Goal: Transaction & Acquisition: Book appointment/travel/reservation

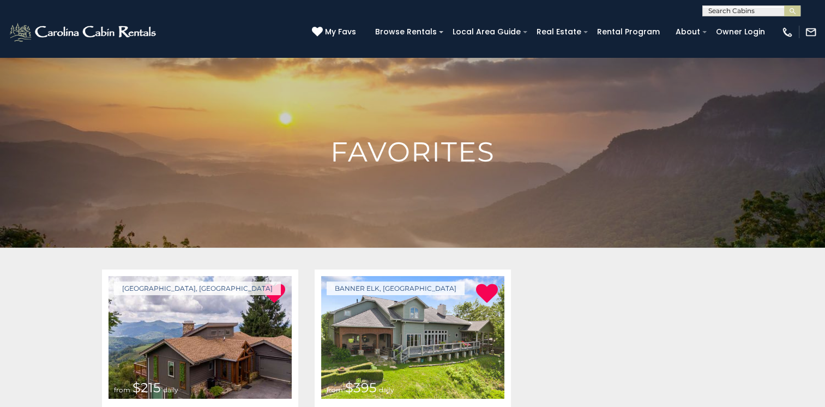
scroll to position [109, 0]
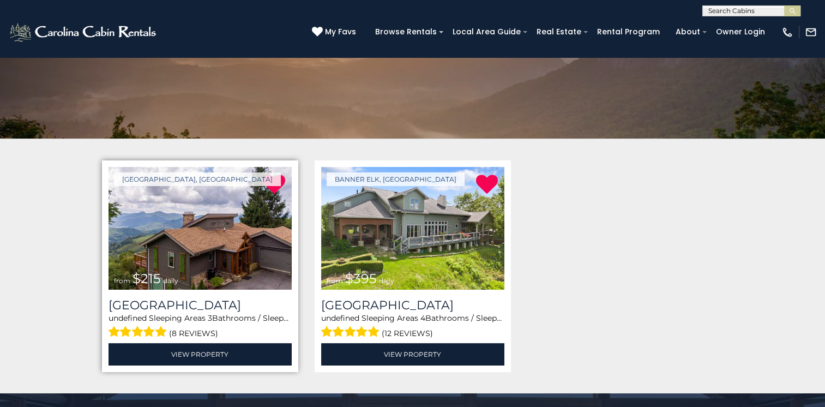
click at [177, 238] on img at bounding box center [200, 228] width 183 height 123
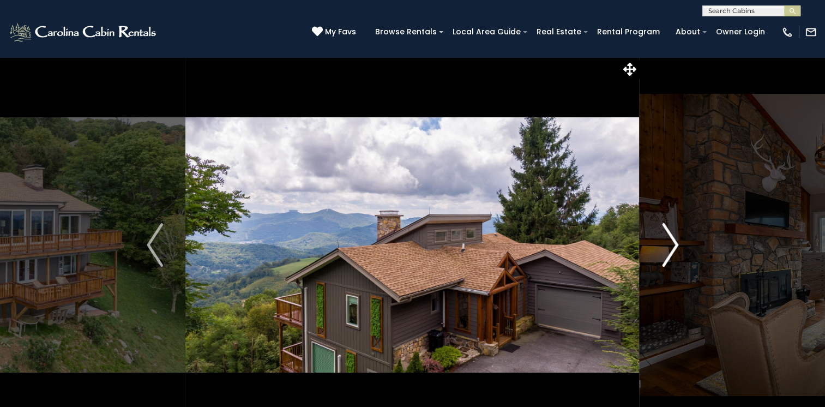
click at [676, 250] on img "Next" at bounding box center [670, 245] width 16 height 44
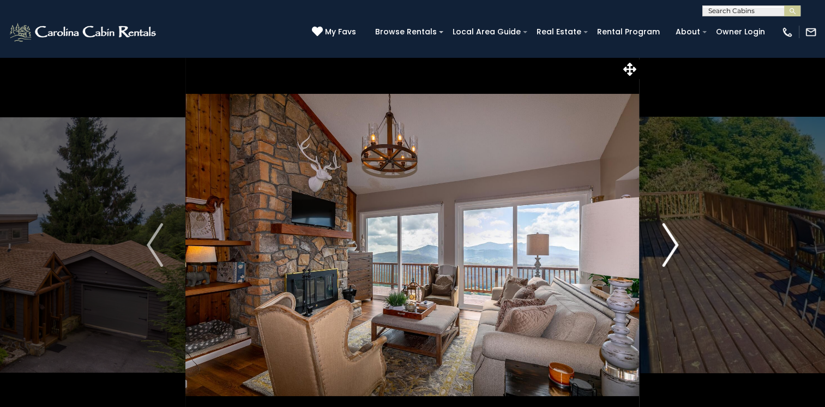
click at [676, 250] on img "Next" at bounding box center [670, 245] width 16 height 44
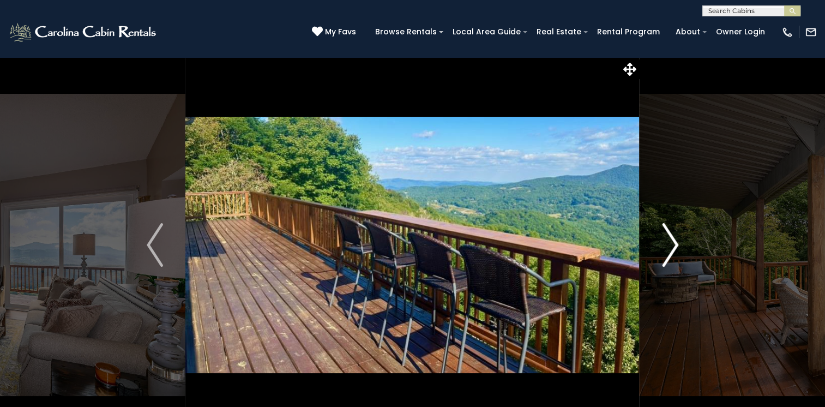
click at [676, 250] on img "Next" at bounding box center [670, 245] width 16 height 44
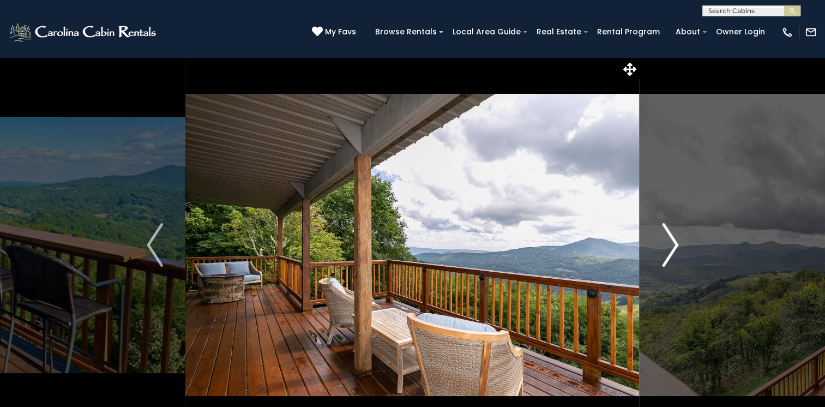
click at [676, 250] on img "Next" at bounding box center [670, 245] width 16 height 44
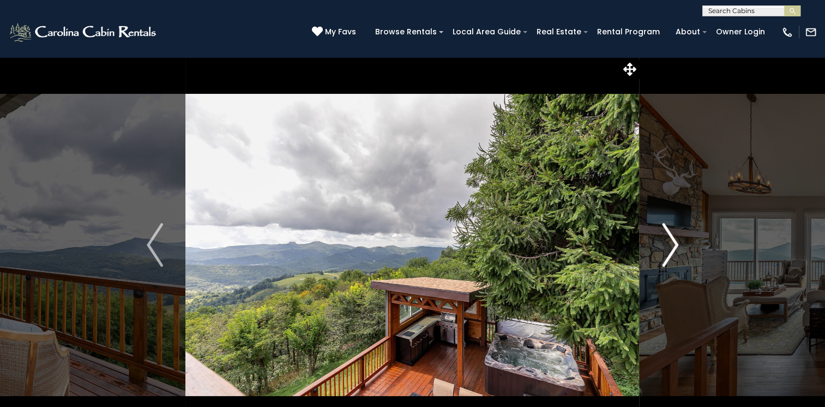
click at [676, 250] on img "Next" at bounding box center [670, 245] width 16 height 44
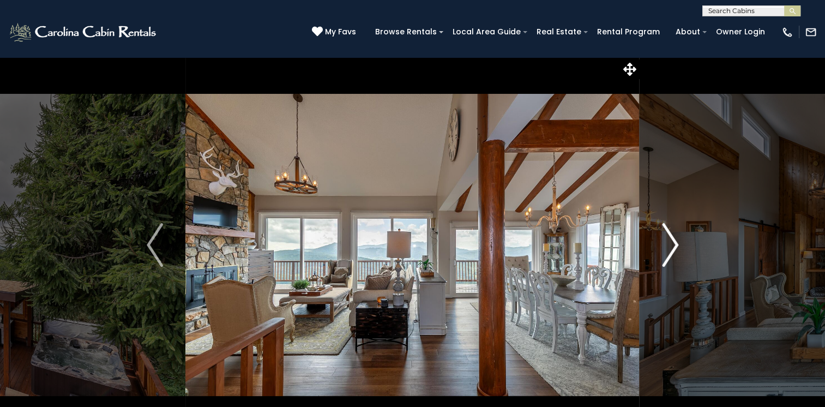
click at [676, 250] on img "Next" at bounding box center [670, 245] width 16 height 44
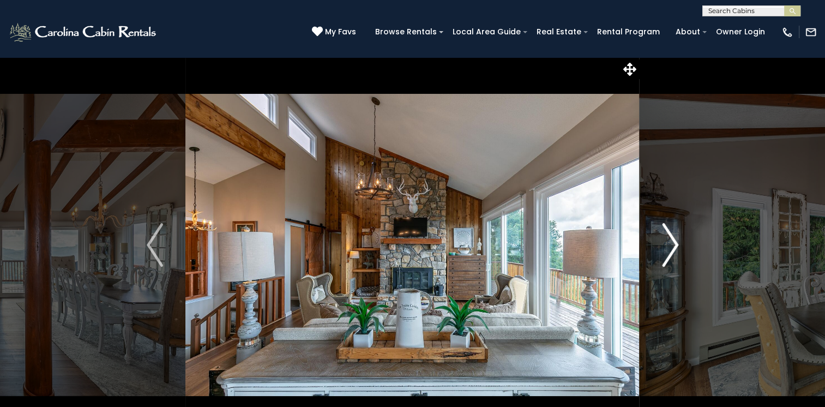
click at [676, 250] on img "Next" at bounding box center [670, 245] width 16 height 44
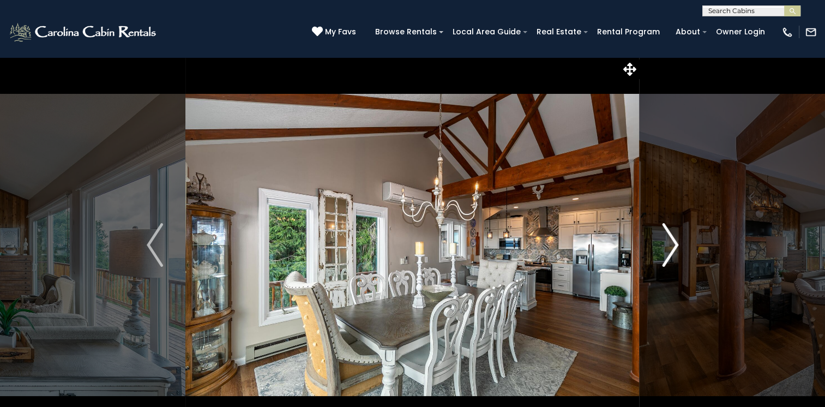
click at [676, 250] on img "Next" at bounding box center [670, 245] width 16 height 44
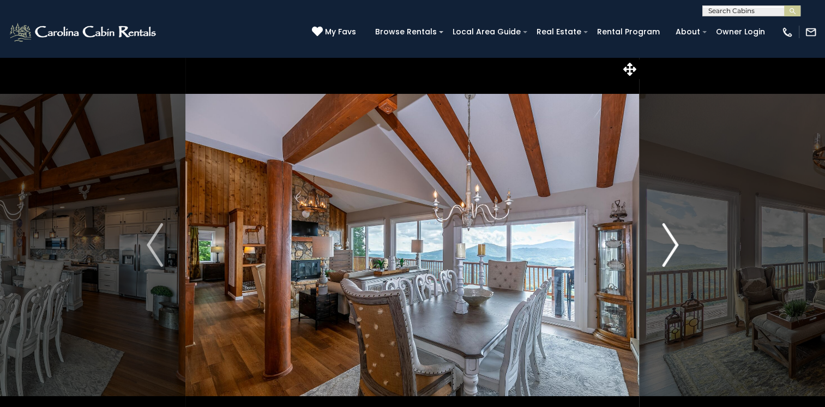
click at [676, 250] on img "Next" at bounding box center [670, 245] width 16 height 44
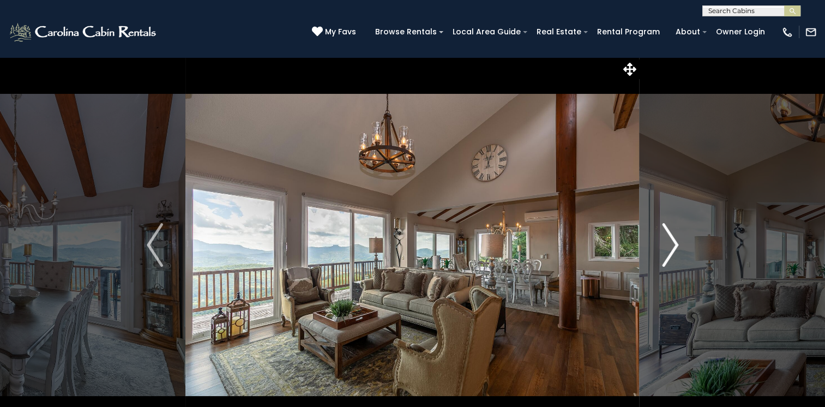
click at [676, 250] on img "Next" at bounding box center [670, 245] width 16 height 44
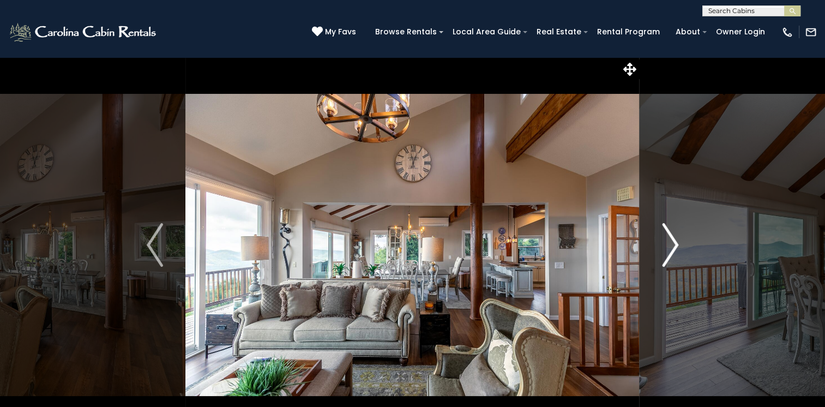
click at [676, 250] on img "Next" at bounding box center [670, 245] width 16 height 44
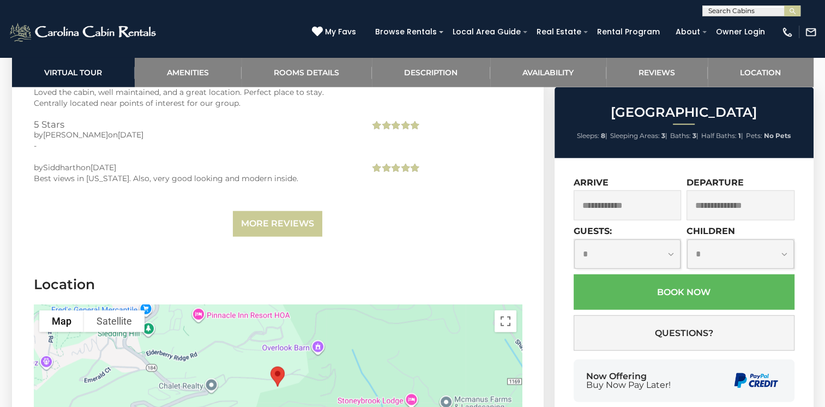
scroll to position [2564, 0]
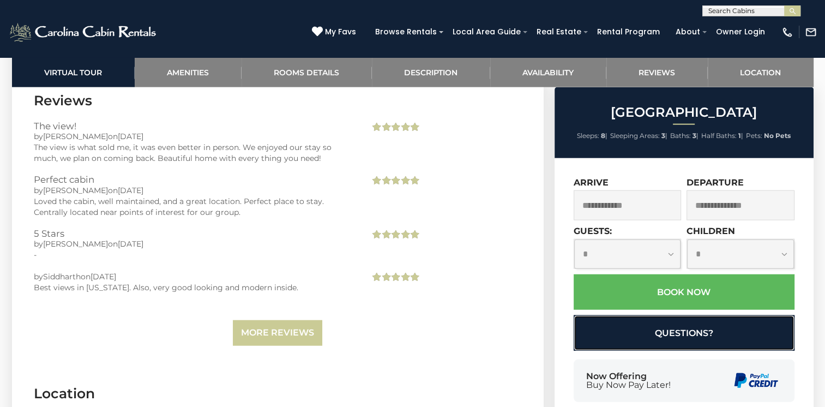
click at [633, 339] on button "Questions?" at bounding box center [684, 332] width 221 height 35
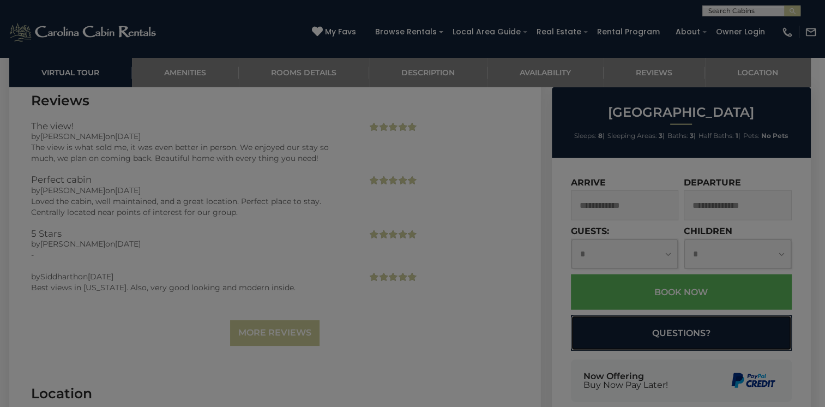
select select "*"
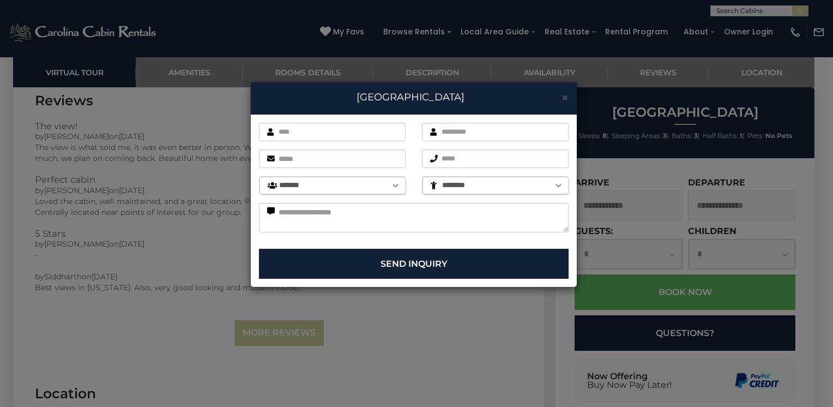
click at [633, 339] on div "× [GEOGRAPHIC_DATA] First name is required. Last name is required. Email is req…" at bounding box center [416, 203] width 833 height 407
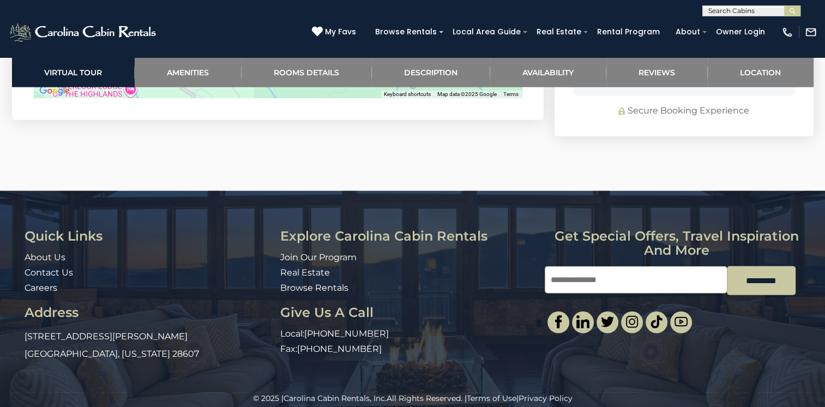
scroll to position [3055, 0]
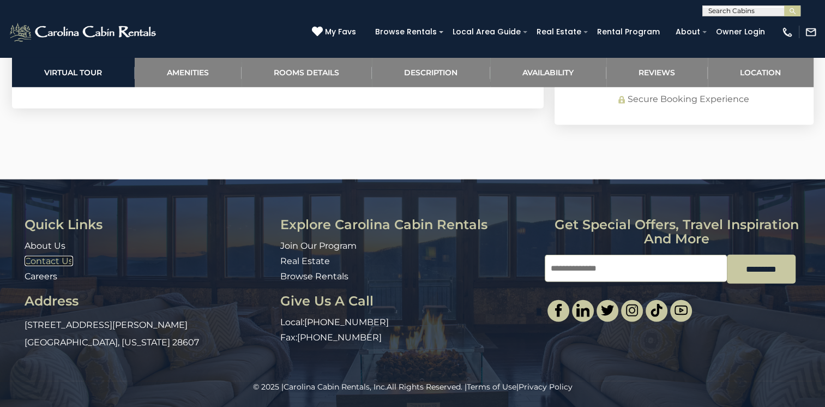
click at [50, 257] on link "Contact Us" at bounding box center [49, 261] width 49 height 10
